Goal: Task Accomplishment & Management: Complete application form

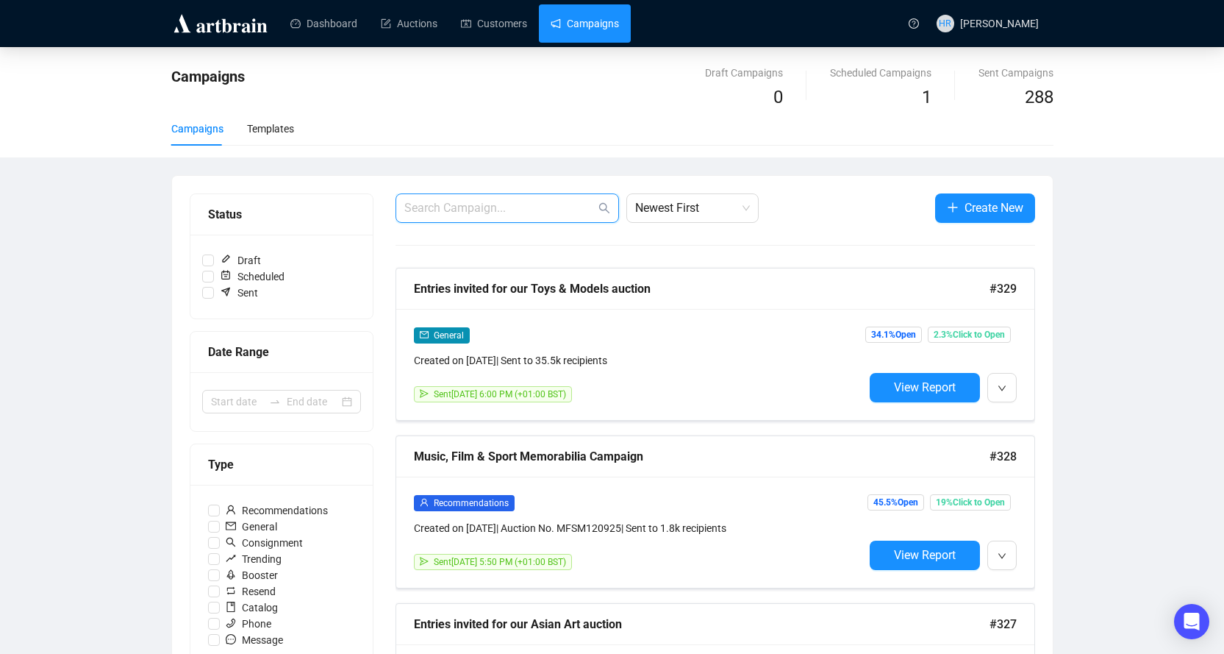
click at [465, 213] on input "text" at bounding box center [499, 208] width 191 height 18
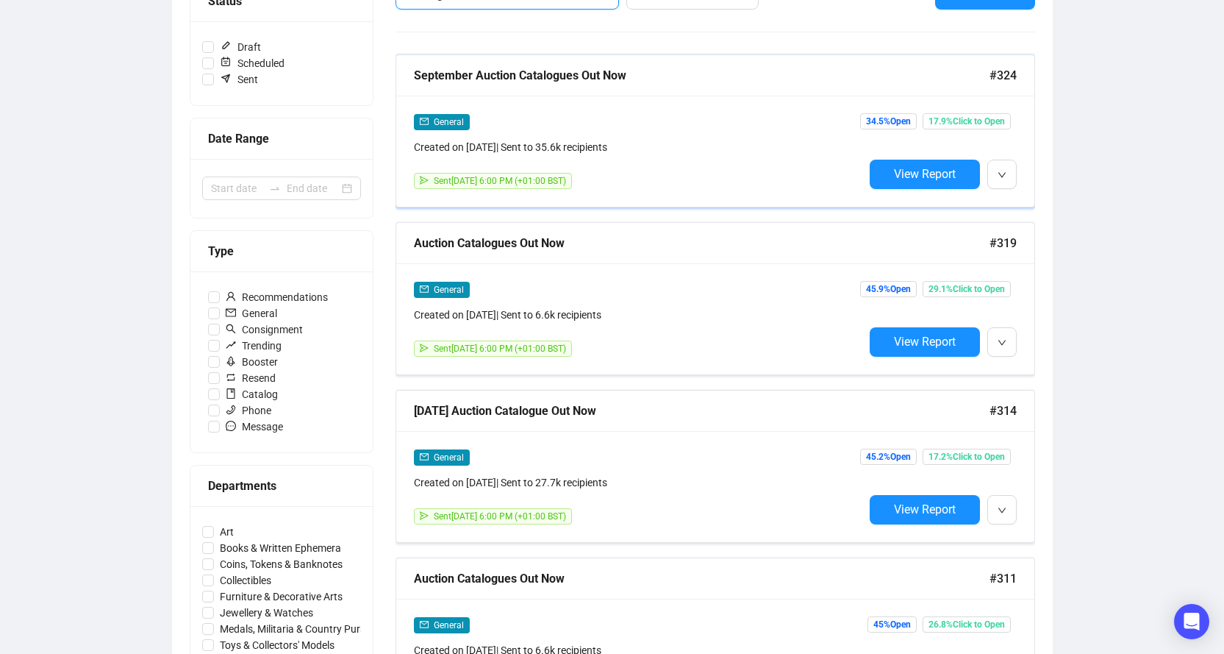
scroll to position [221, 0]
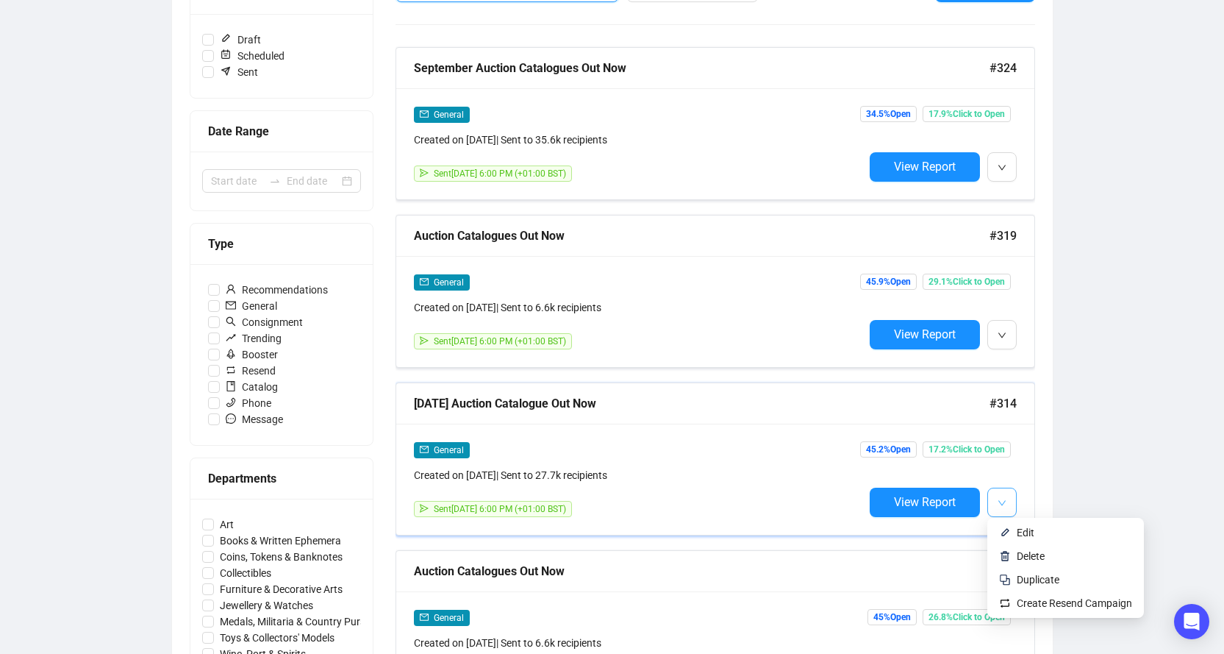
type input "catalogue"
click at [999, 499] on icon "down" at bounding box center [1002, 503] width 9 height 9
click at [1017, 574] on span "Duplicate" at bounding box center [1038, 580] width 43 height 12
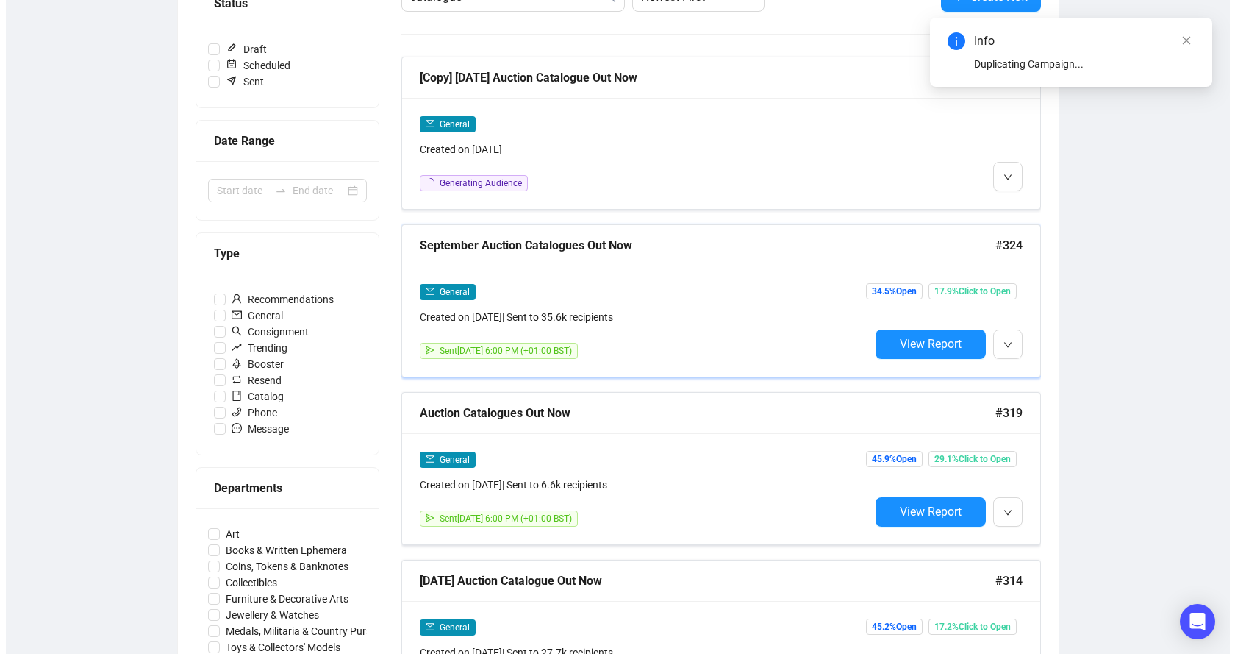
scroll to position [0, 0]
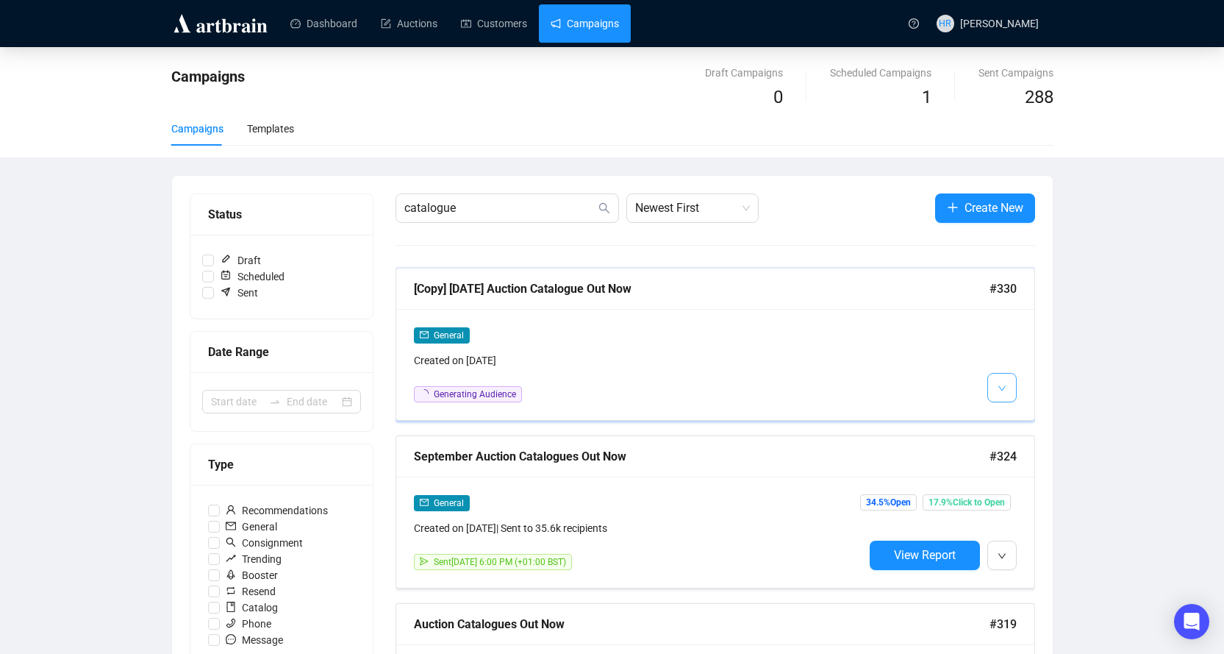
click at [1005, 385] on icon "down" at bounding box center [1002, 388] width 9 height 9
click at [1013, 419] on li "Edit" at bounding box center [1030, 419] width 78 height 24
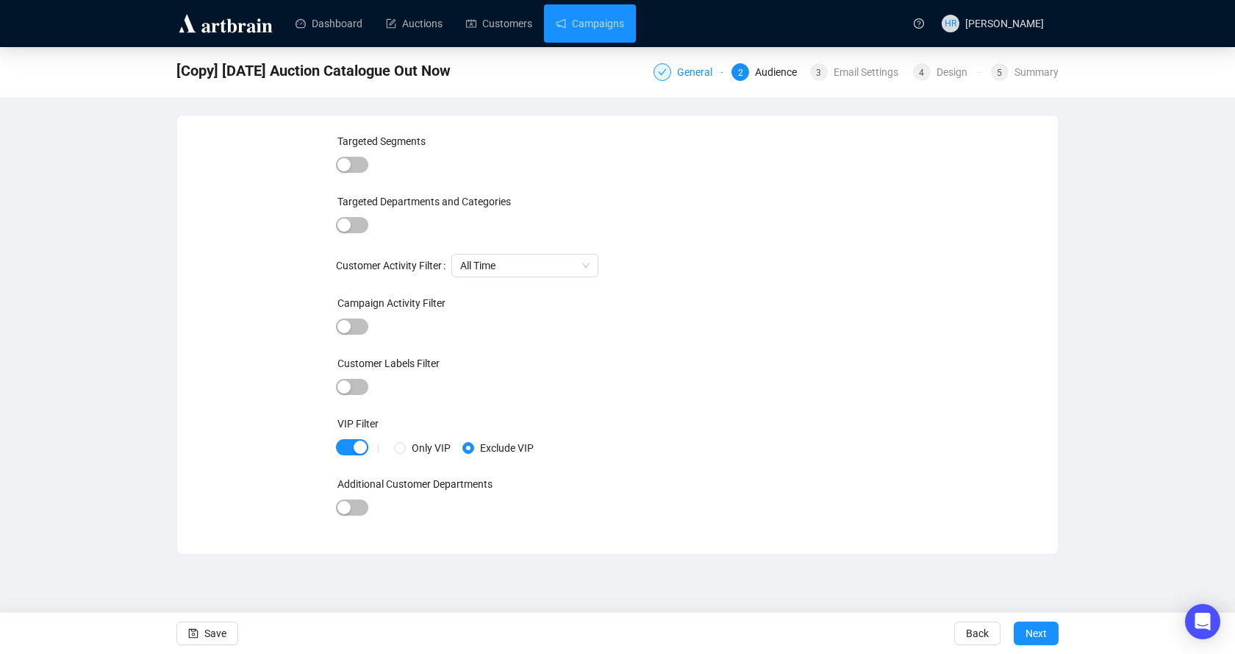
click at [679, 70] on div "General" at bounding box center [699, 72] width 44 height 18
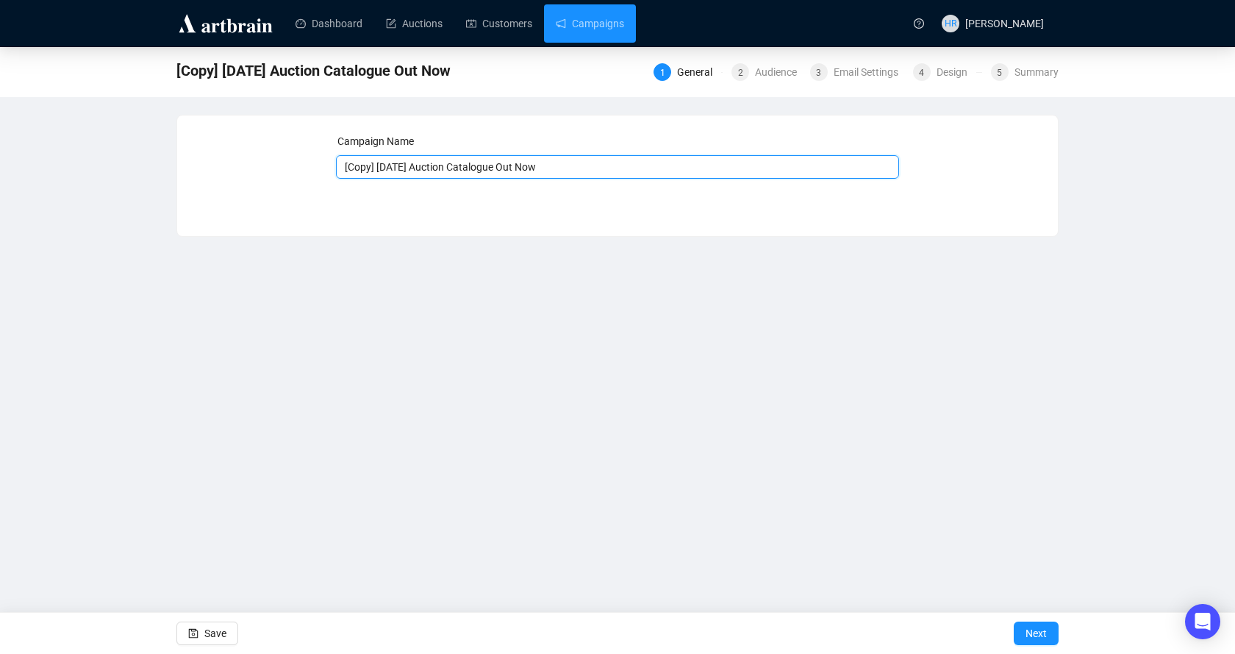
drag, startPoint x: 379, startPoint y: 164, endPoint x: 225, endPoint y: 154, distance: 154.0
click at [225, 154] on div "Campaign Name [Copy] [DATE] Auction Catalogue Out Now Save Next" at bounding box center [618, 164] width 846 height 63
type input "[DATE] Auction Catalogue Out Now"
click at [1043, 632] on span "Next" at bounding box center [1036, 633] width 21 height 41
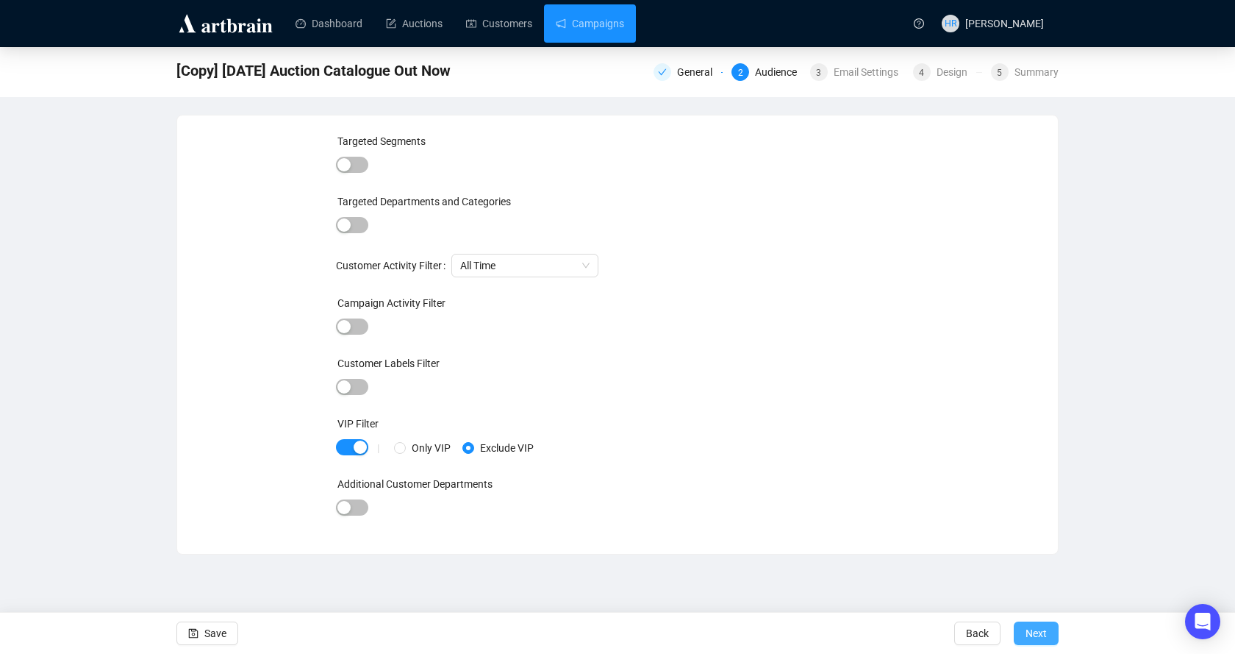
click at [1026, 635] on span "Next" at bounding box center [1036, 633] width 21 height 41
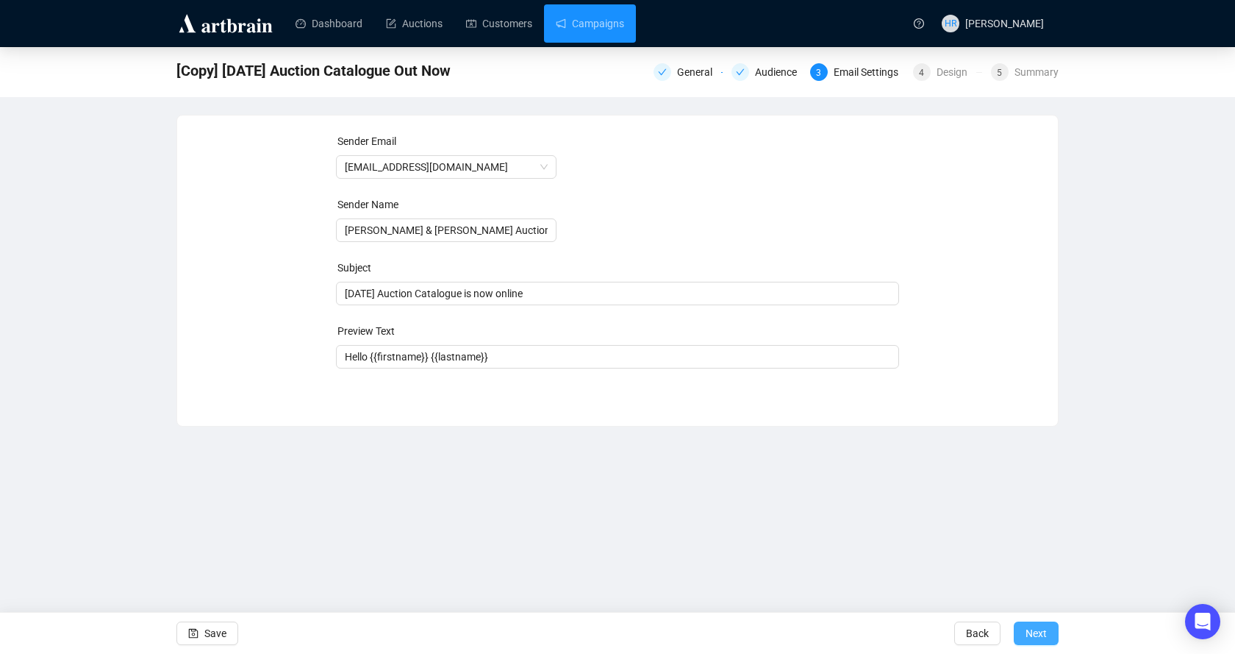
click at [1021, 635] on button "Next" at bounding box center [1036, 633] width 45 height 24
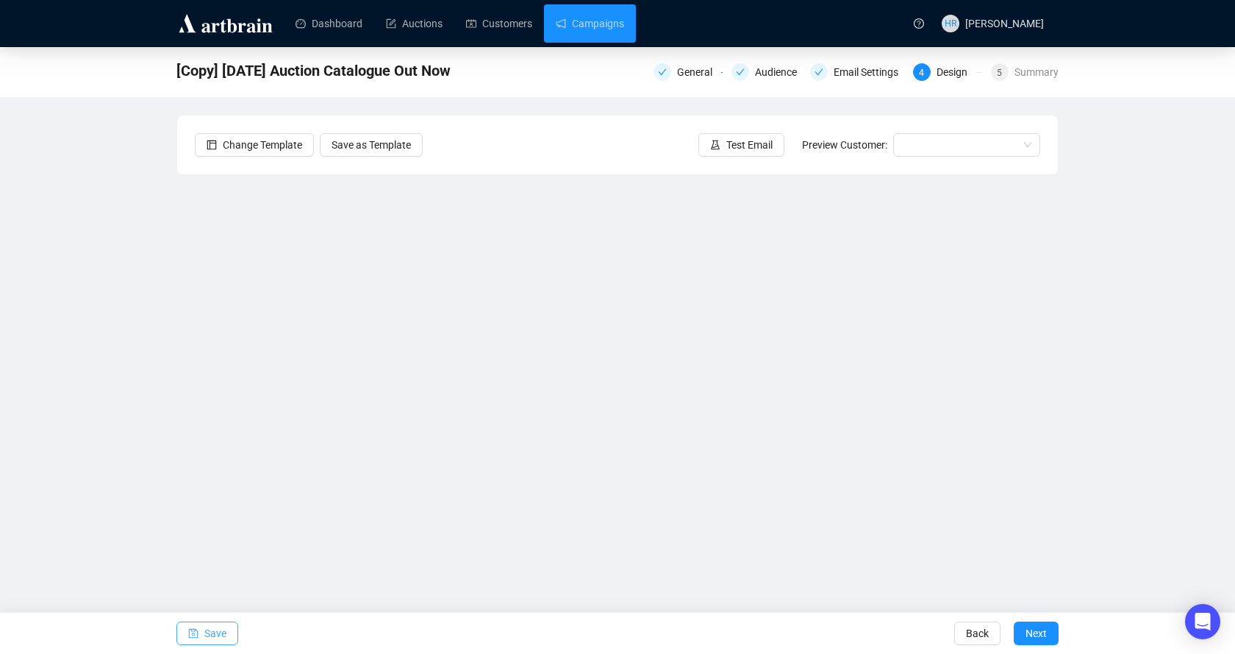
click at [203, 629] on button "Save" at bounding box center [207, 633] width 62 height 24
click at [207, 630] on span "Save" at bounding box center [215, 633] width 22 height 41
